Goal: Task Accomplishment & Management: Complete application form

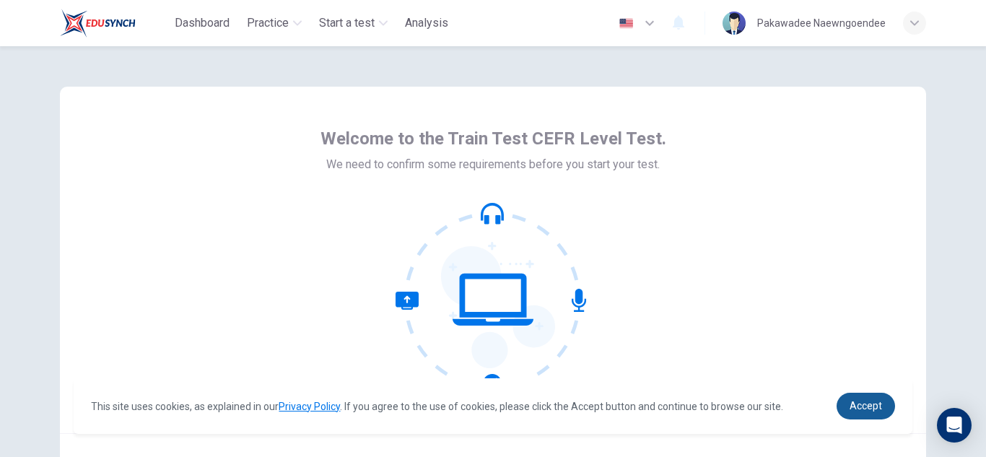
click at [866, 404] on span "Accept" at bounding box center [866, 406] width 32 height 12
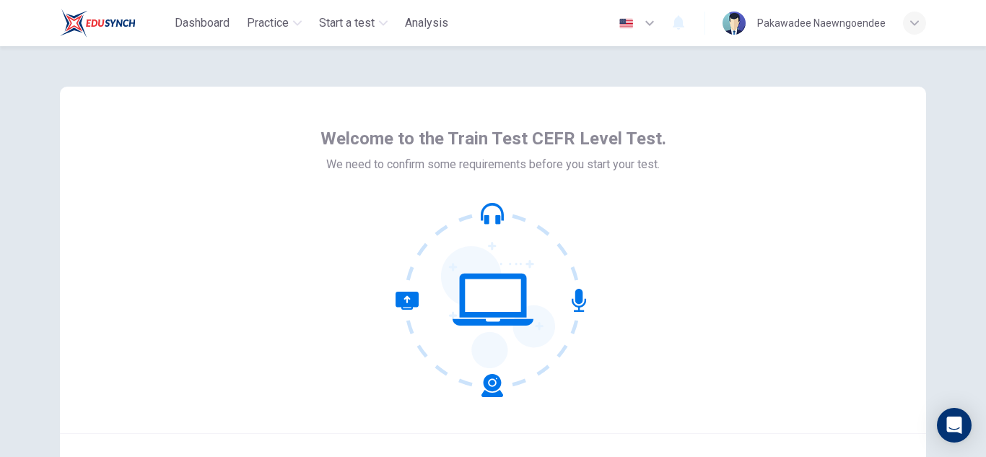
scroll to position [144, 0]
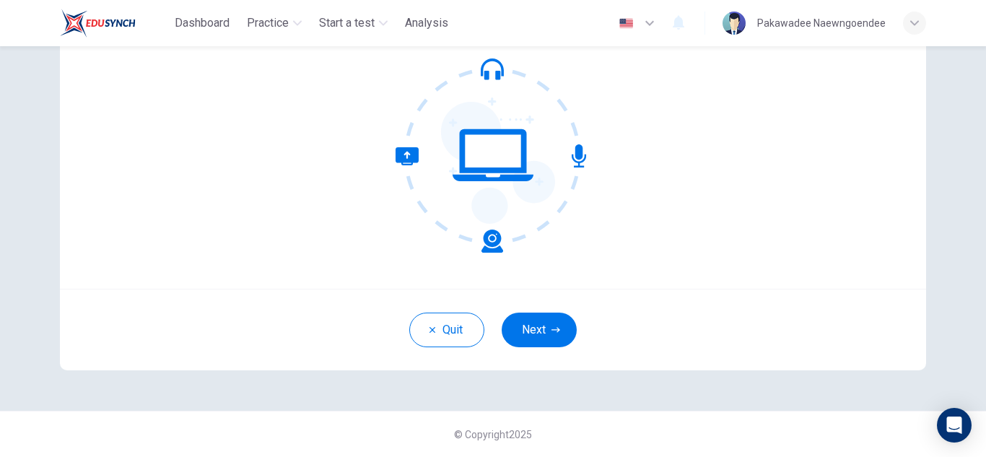
click at [542, 325] on button "Next" at bounding box center [539, 330] width 75 height 35
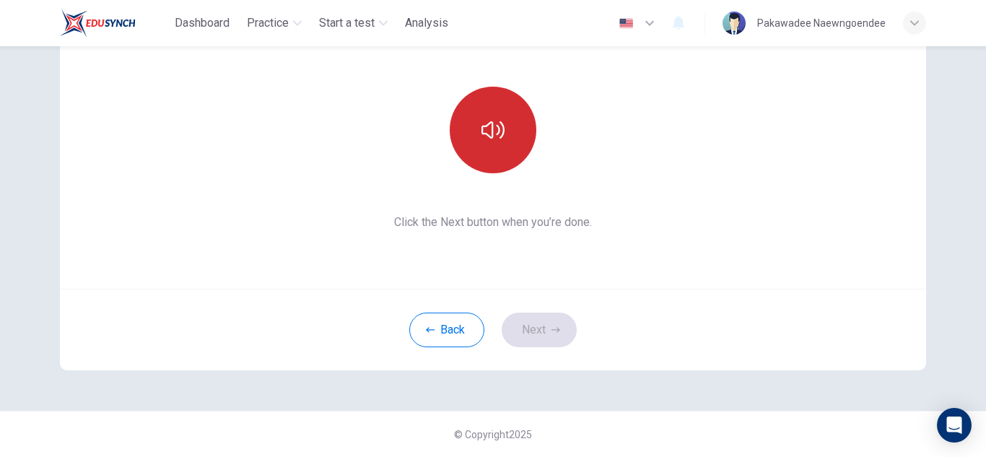
click at [473, 145] on button "button" at bounding box center [493, 130] width 87 height 87
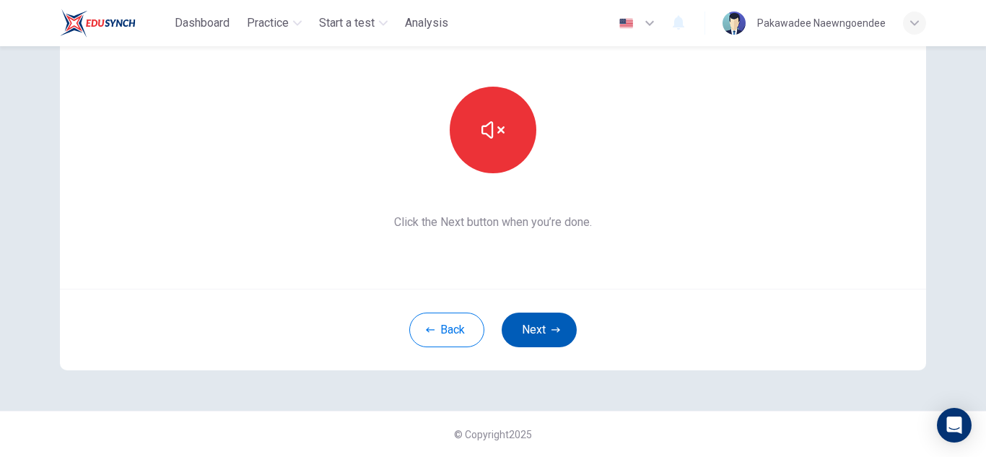
click at [536, 335] on button "Next" at bounding box center [539, 330] width 75 height 35
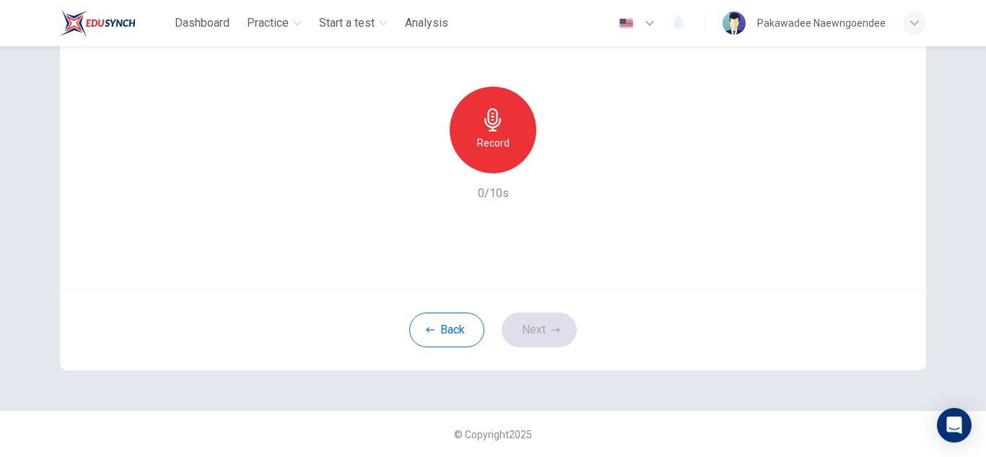
click at [497, 129] on icon "button" at bounding box center [492, 119] width 23 height 23
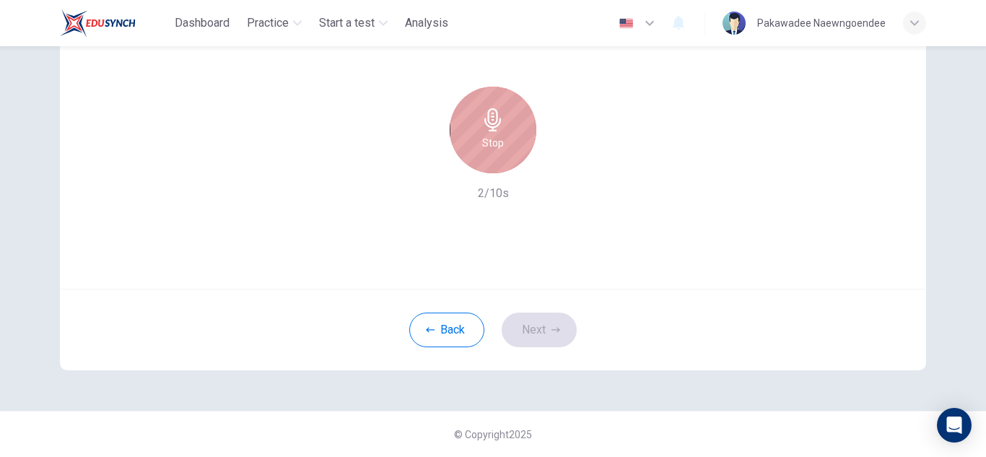
click at [502, 134] on div "Stop" at bounding box center [493, 130] width 87 height 87
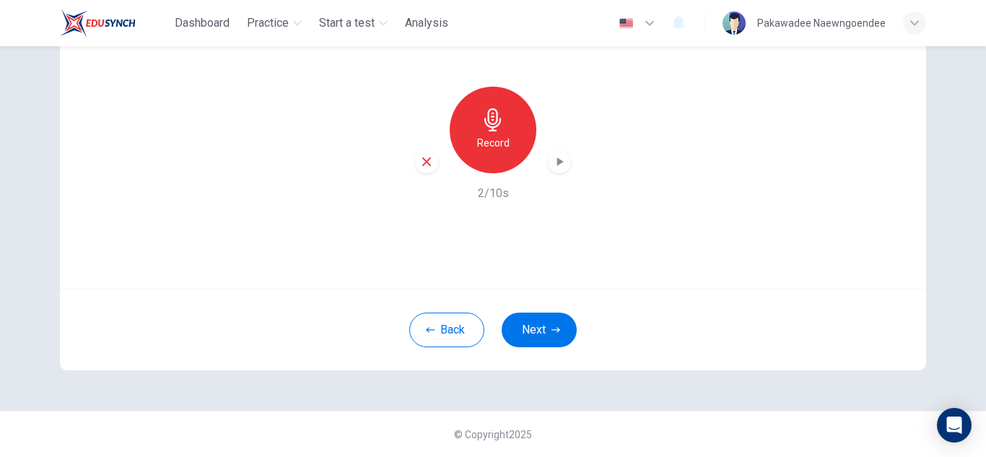
click at [557, 159] on icon "button" at bounding box center [560, 161] width 6 height 9
click at [550, 323] on button "Next" at bounding box center [539, 330] width 75 height 35
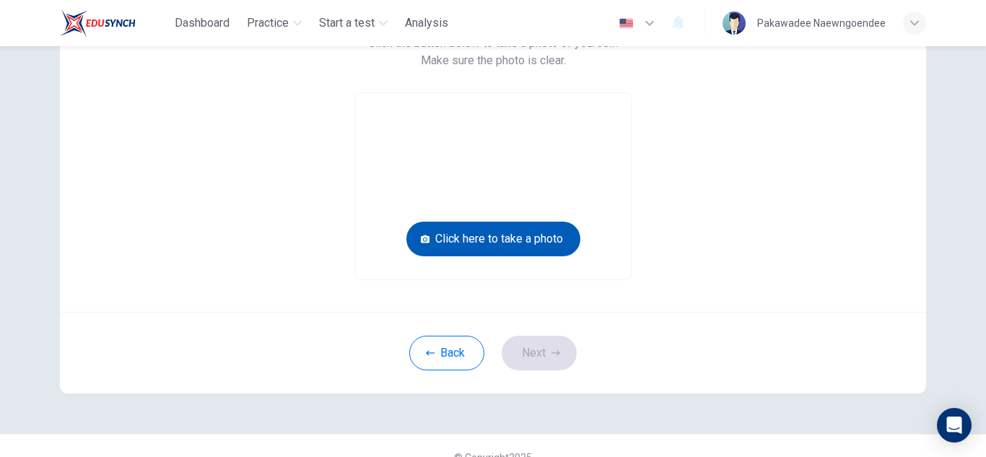
click at [469, 235] on button "Click here to take a photo" at bounding box center [493, 239] width 174 height 35
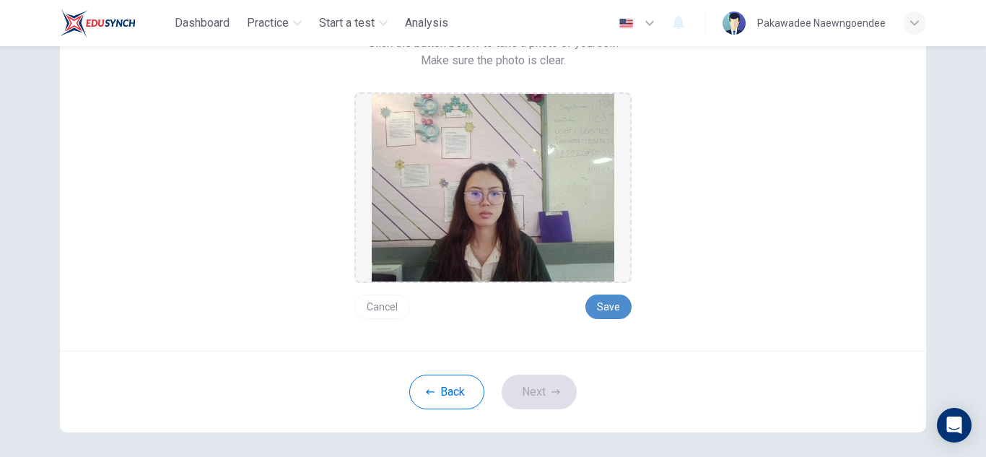
click at [596, 310] on button "Save" at bounding box center [608, 307] width 46 height 25
click at [551, 393] on icon "button" at bounding box center [555, 392] width 9 height 9
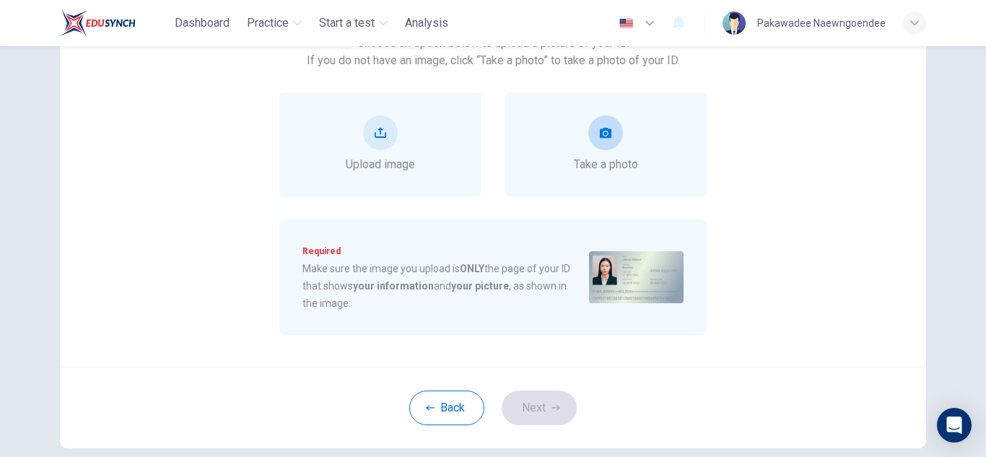
click at [562, 154] on div "Take a photo" at bounding box center [606, 144] width 202 height 104
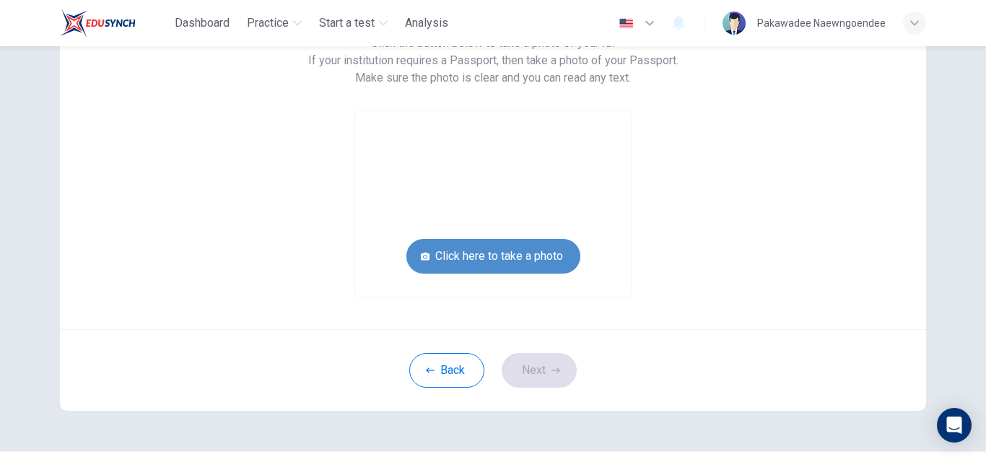
click at [502, 263] on button "Click here to take a photo" at bounding box center [493, 256] width 174 height 35
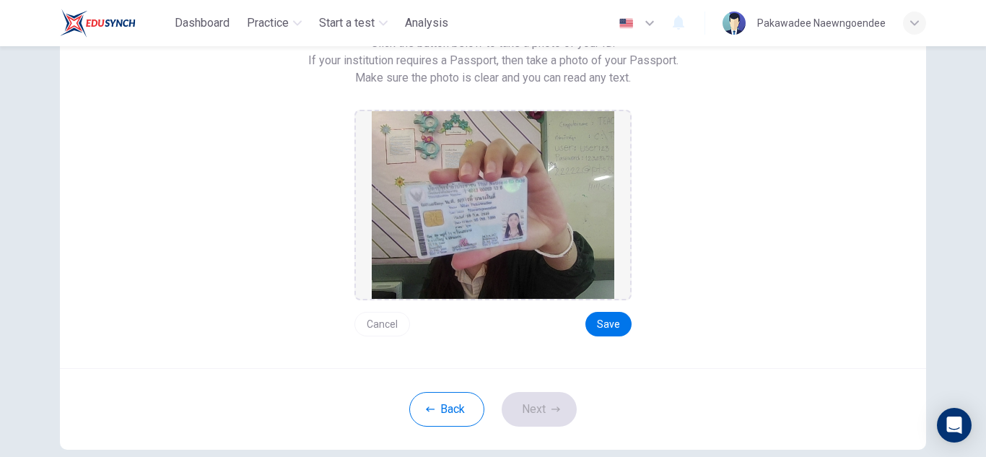
click at [368, 327] on button "Cancel" at bounding box center [382, 324] width 56 height 25
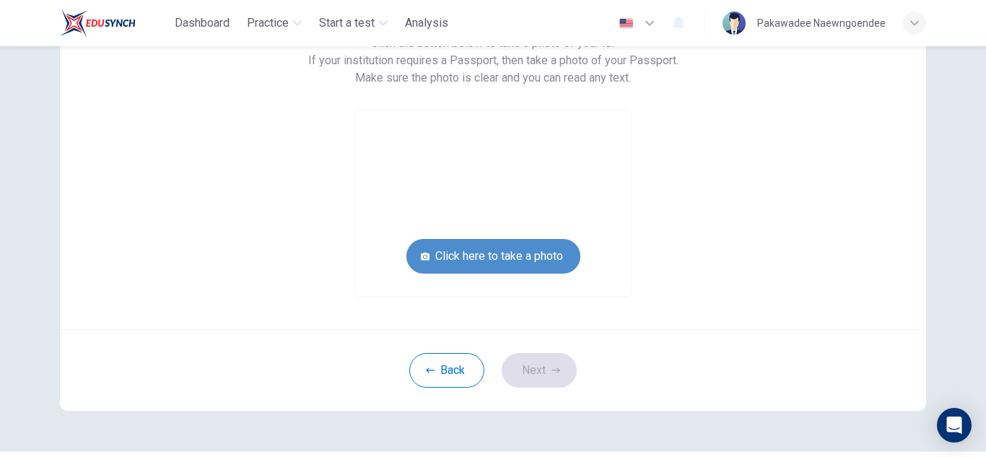
click at [512, 253] on button "Click here to take a photo" at bounding box center [493, 256] width 174 height 35
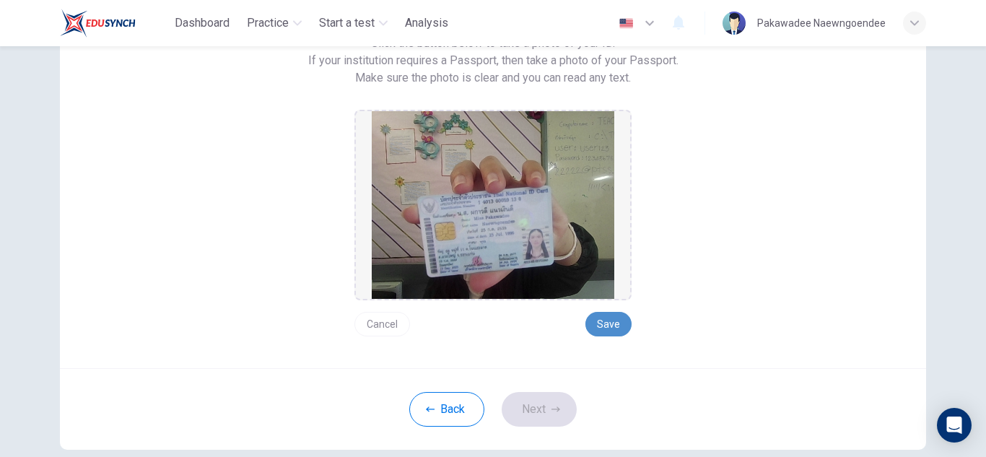
click at [612, 319] on button "Save" at bounding box center [608, 324] width 46 height 25
click at [536, 404] on button "Next" at bounding box center [539, 409] width 75 height 35
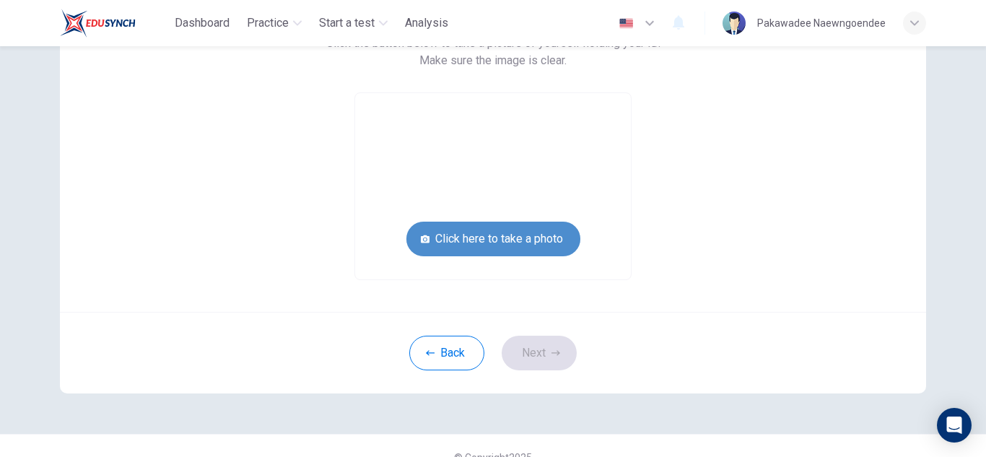
click at [536, 230] on button "Click here to take a photo" at bounding box center [493, 239] width 174 height 35
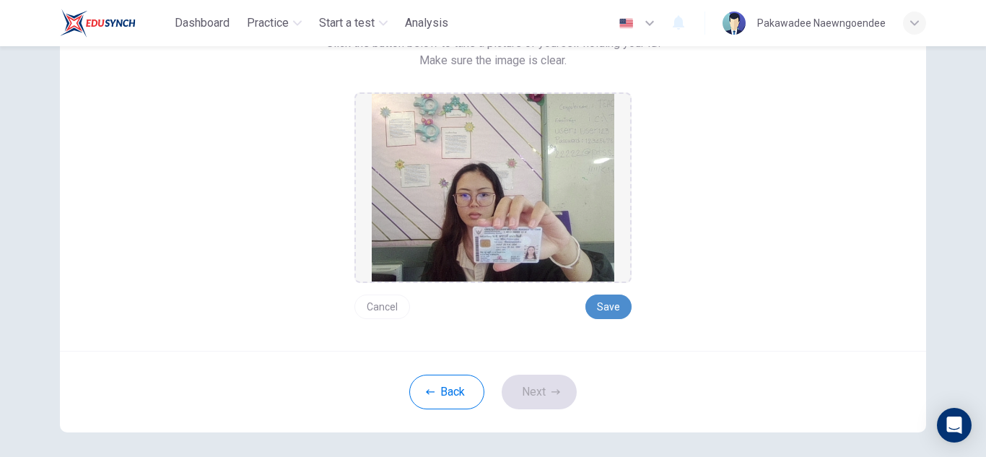
click at [604, 314] on button "Save" at bounding box center [608, 307] width 46 height 25
click at [551, 391] on icon "button" at bounding box center [555, 392] width 9 height 9
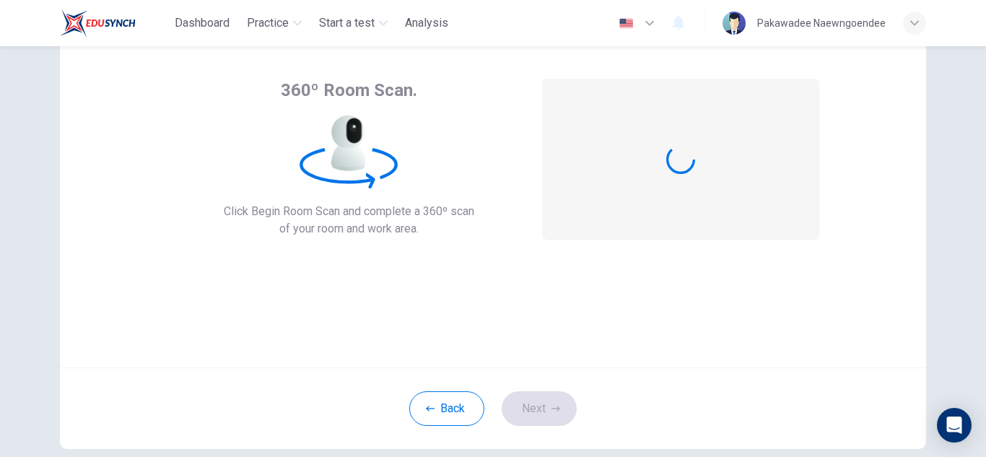
scroll to position [0, 0]
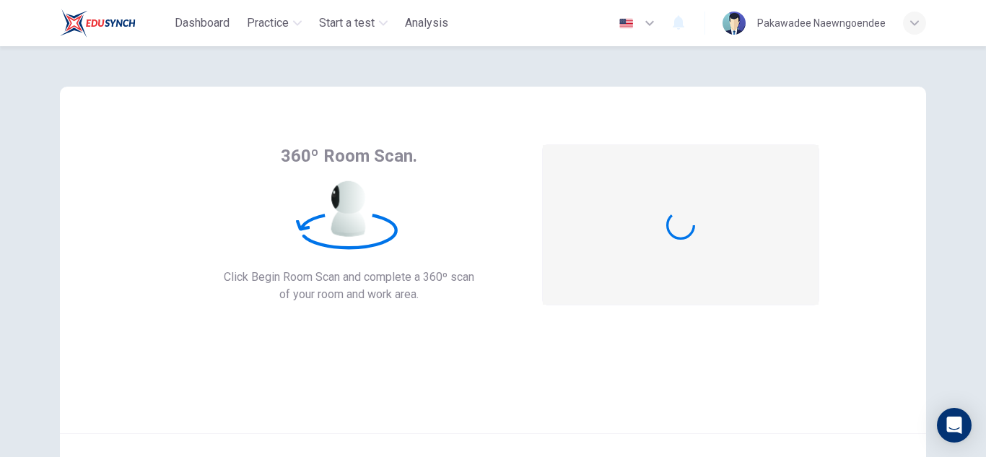
drag, startPoint x: 912, startPoint y: 38, endPoint x: 915, endPoint y: 19, distance: 19.1
click at [912, 37] on div "English ** ​ Pakawadee Naewngoendee" at bounding box center [768, 23] width 315 height 30
click at [916, 17] on div "button" at bounding box center [914, 23] width 23 height 23
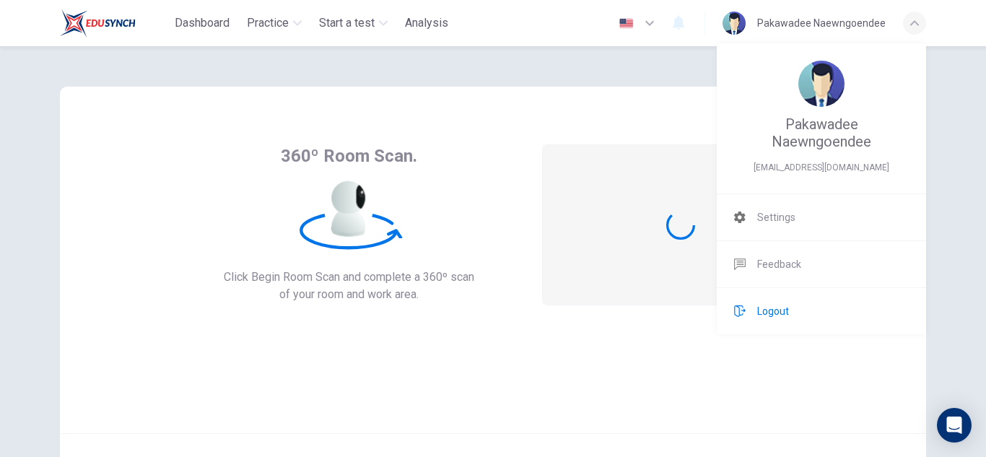
click at [773, 326] on li "Logout" at bounding box center [821, 311] width 209 height 46
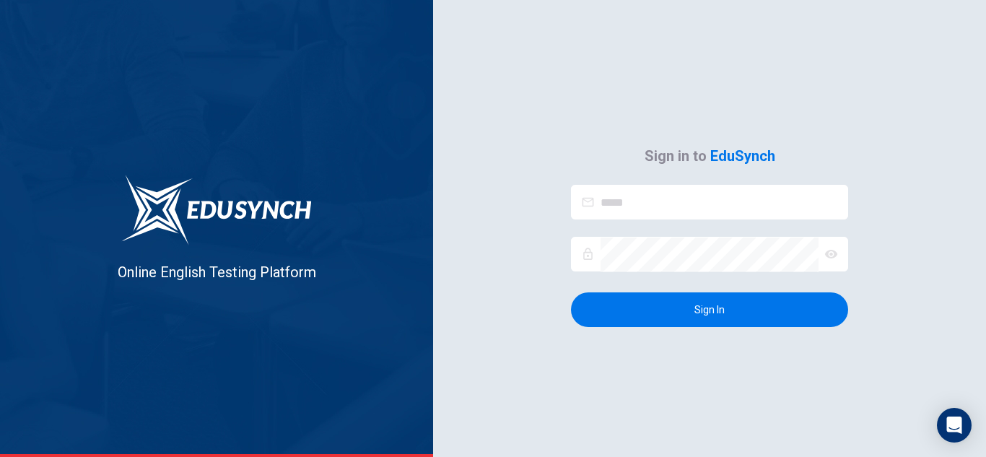
click at [898, 172] on div "Online English Testing Platform asd Sign in to EduSynch ​ ​ ​ ​ Sign In" at bounding box center [709, 235] width 553 height 183
